Goal: Task Accomplishment & Management: Use online tool/utility

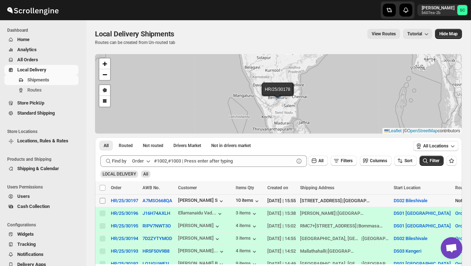
click at [100, 202] on input "Select shipment" at bounding box center [103, 201] width 6 height 6
checkbox input "true"
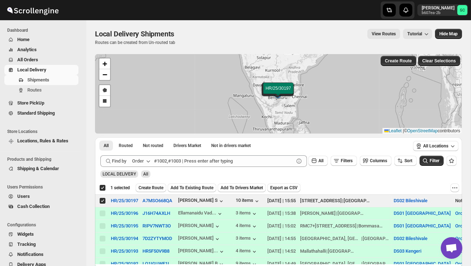
click at [149, 184] on button "Create Route" at bounding box center [151, 187] width 31 height 9
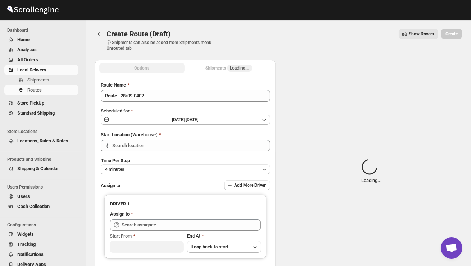
type input "DS02 Bileshivale"
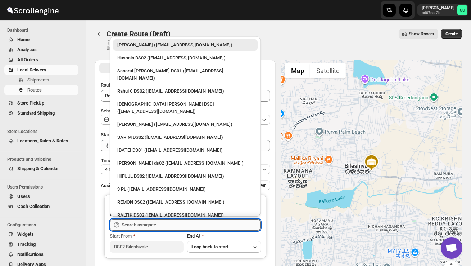
click at [151, 226] on input "text" at bounding box center [191, 225] width 139 height 12
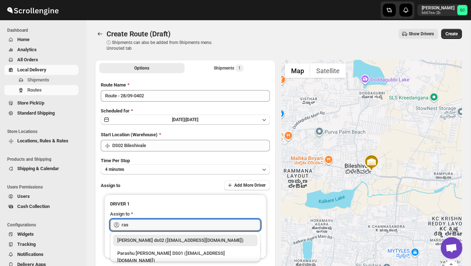
click at [167, 237] on div "[PERSON_NAME] ds02 ([EMAIL_ADDRESS][DOMAIN_NAME])" at bounding box center [185, 240] width 136 height 7
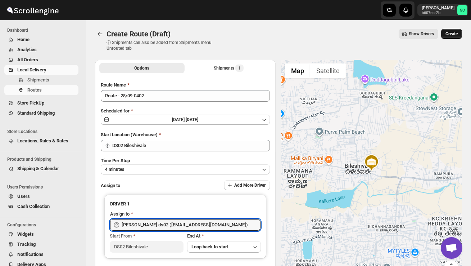
type input "[PERSON_NAME] ds02 ([EMAIL_ADDRESS][DOMAIN_NAME])"
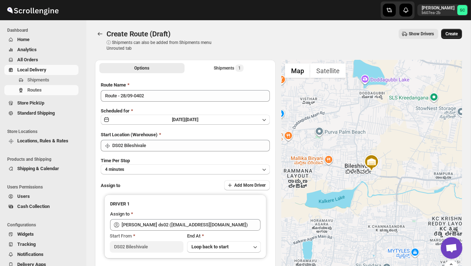
click at [453, 37] on button "Create" at bounding box center [452, 34] width 21 height 10
